Goal: Check status

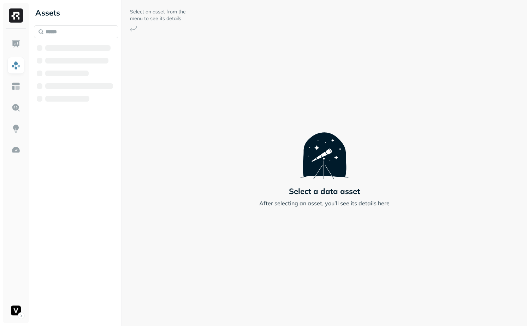
click at [74, 40] on div at bounding box center [76, 64] width 84 height 79
click at [74, 38] on div at bounding box center [76, 64] width 84 height 79
click at [76, 27] on input "text" at bounding box center [76, 31] width 84 height 13
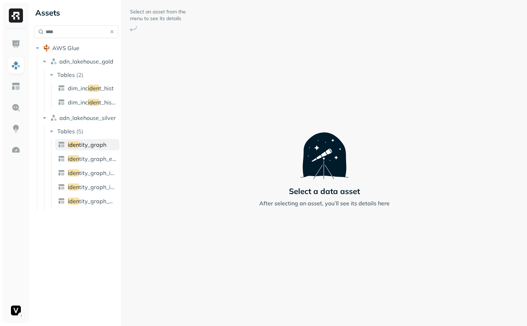
type input "****"
click at [86, 144] on span "tity_graph" at bounding box center [92, 144] width 27 height 7
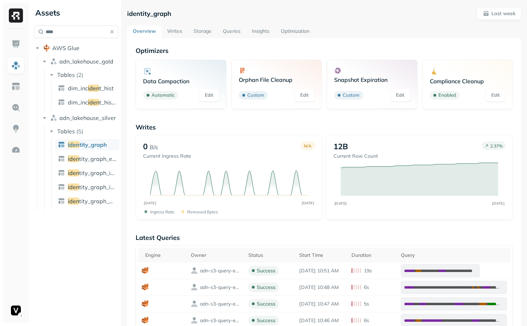
click at [174, 27] on link "Writes" at bounding box center [174, 31] width 26 height 13
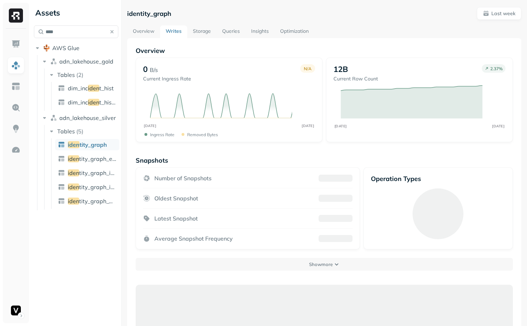
click at [197, 29] on link "Storage" at bounding box center [201, 31] width 29 height 13
